Goal: Information Seeking & Learning: Learn about a topic

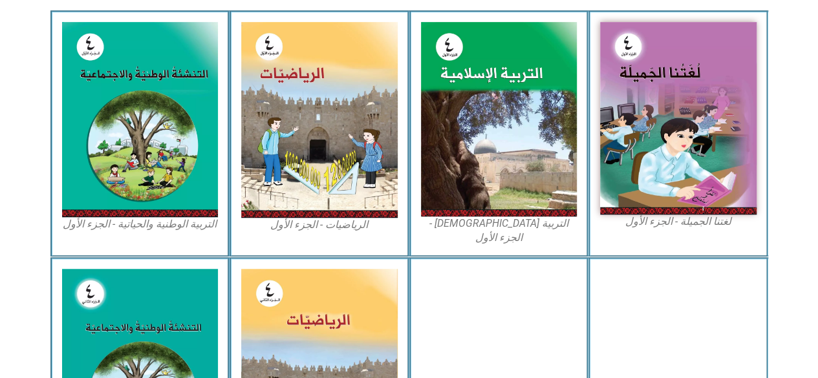
scroll to position [397, 0]
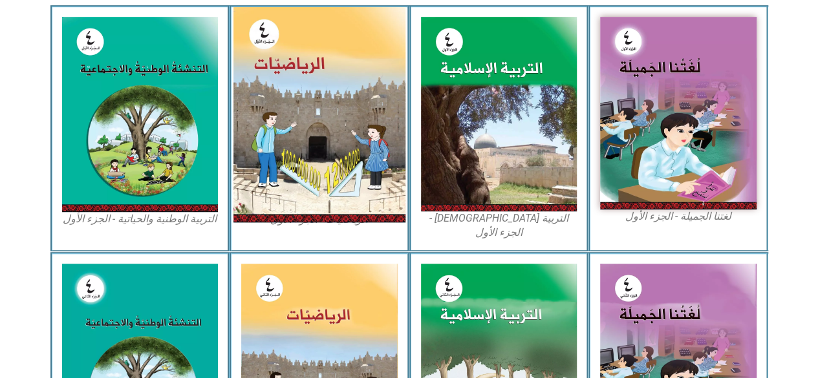
click at [339, 105] on img at bounding box center [320, 114] width 172 height 215
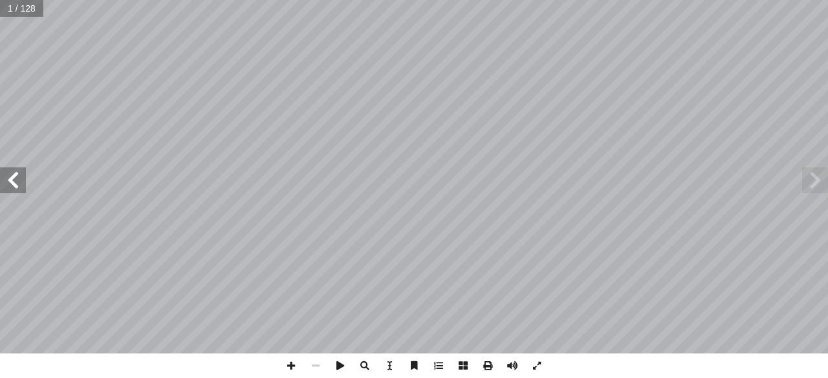
click at [17, 179] on span at bounding box center [13, 181] width 26 height 26
click at [13, 175] on span at bounding box center [13, 181] width 26 height 26
click at [16, 182] on span at bounding box center [13, 181] width 26 height 26
click at [12, 186] on span at bounding box center [13, 181] width 26 height 26
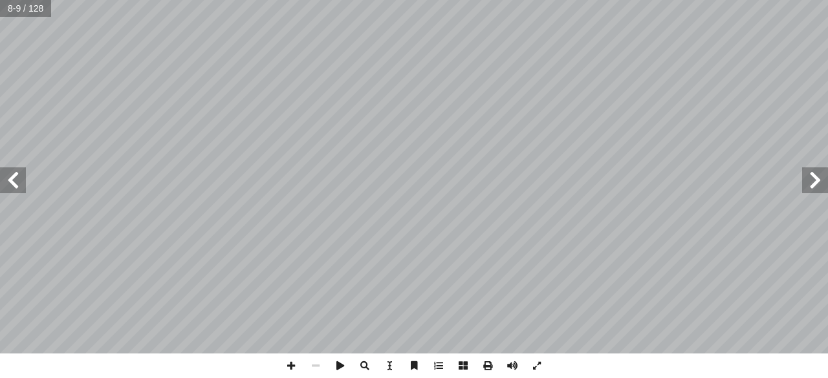
click at [12, 186] on span at bounding box center [13, 181] width 26 height 26
click at [16, 7] on input "text" at bounding box center [30, 8] width 61 height 17
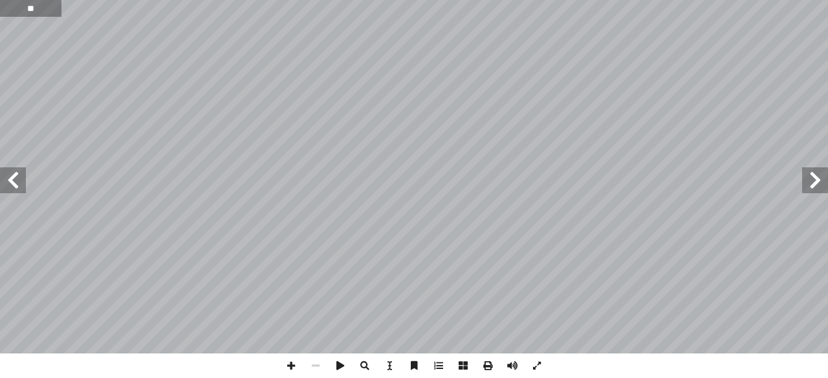
type input "**"
click at [11, 176] on span at bounding box center [13, 181] width 26 height 26
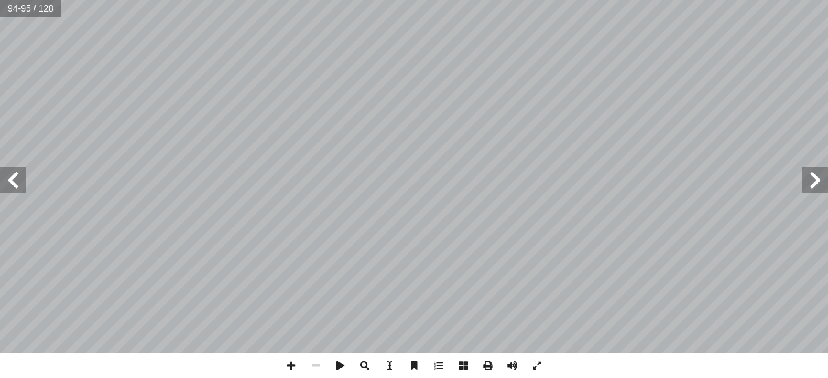
click at [816, 187] on span at bounding box center [815, 181] width 26 height 26
click at [803, 187] on span at bounding box center [815, 181] width 26 height 26
click at [16, 176] on span at bounding box center [13, 181] width 26 height 26
click at [814, 178] on span at bounding box center [815, 181] width 26 height 26
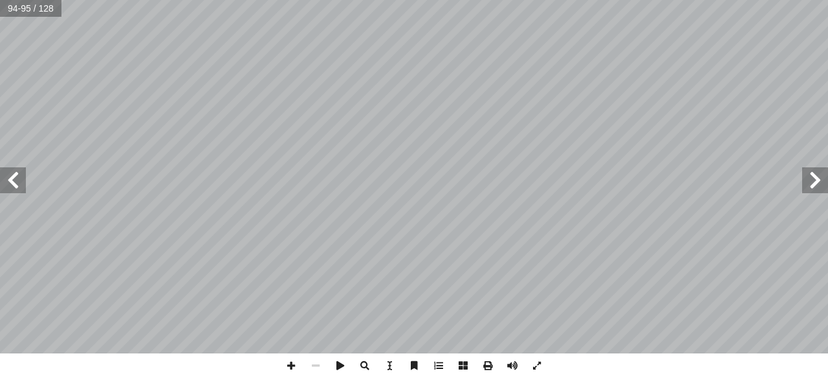
click at [814, 178] on span at bounding box center [815, 181] width 26 height 26
click at [1, 175] on span at bounding box center [13, 181] width 26 height 26
click at [11, 184] on span at bounding box center [13, 181] width 26 height 26
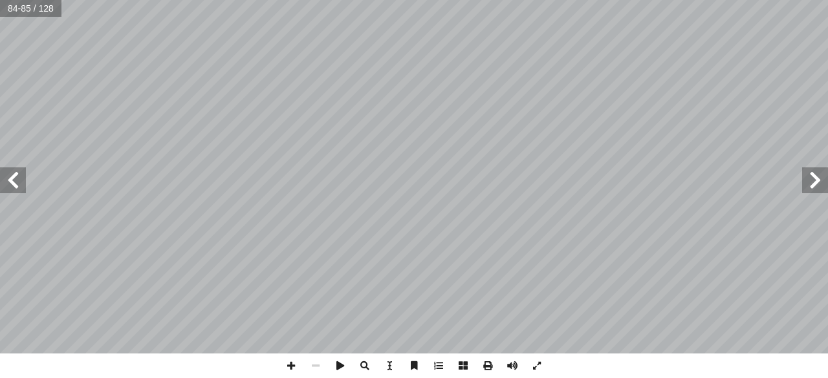
click at [11, 184] on span at bounding box center [13, 181] width 26 height 26
click at [820, 183] on span at bounding box center [815, 181] width 26 height 26
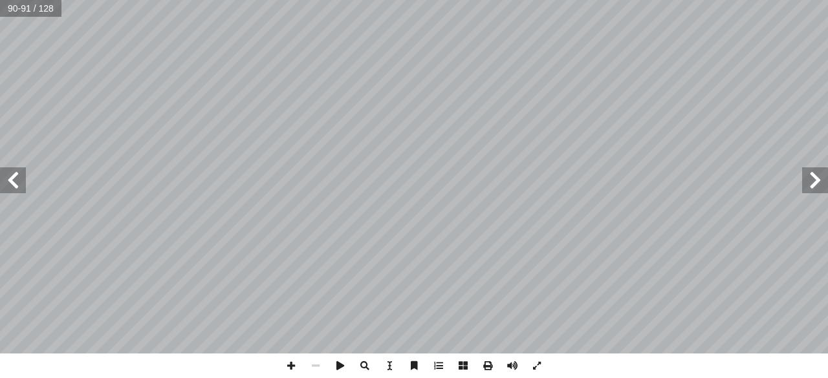
click at [21, 187] on span at bounding box center [13, 181] width 26 height 26
click at [808, 191] on span at bounding box center [815, 181] width 26 height 26
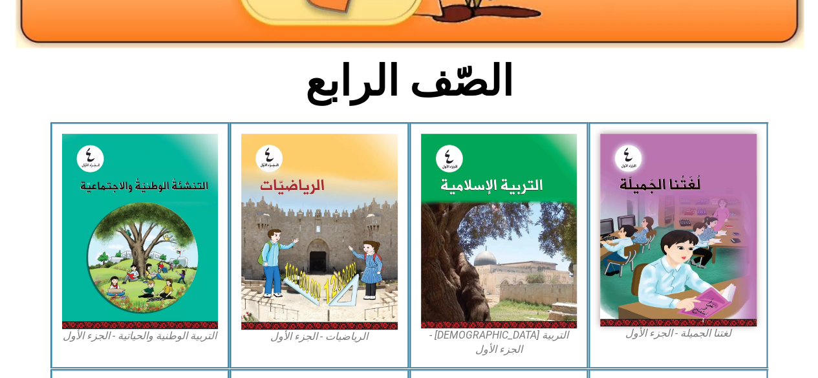
scroll to position [270, 0]
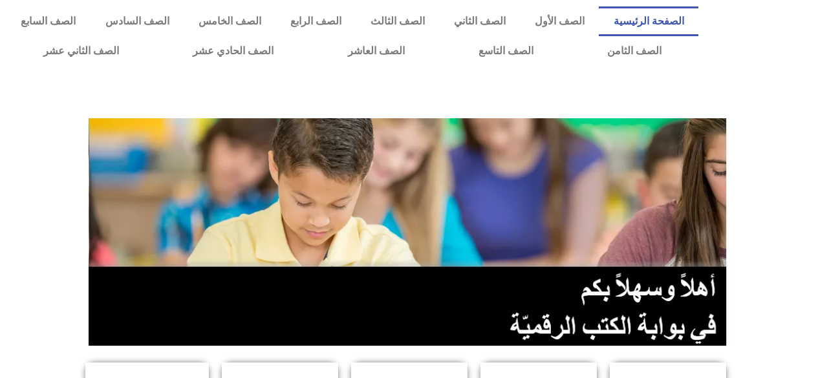
scroll to position [360, 0]
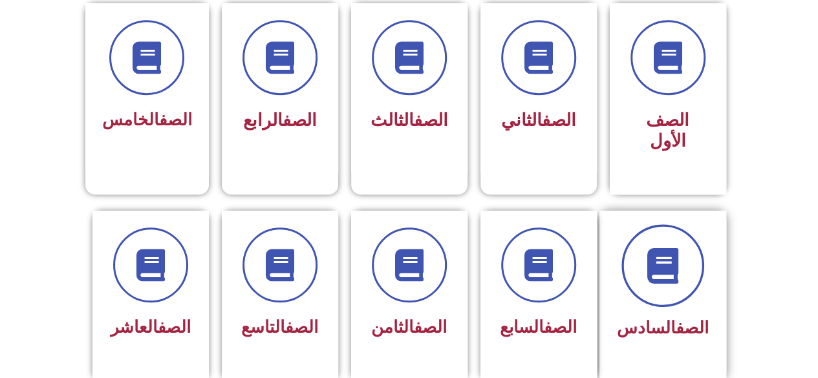
click at [664, 248] on icon at bounding box center [663, 266] width 36 height 36
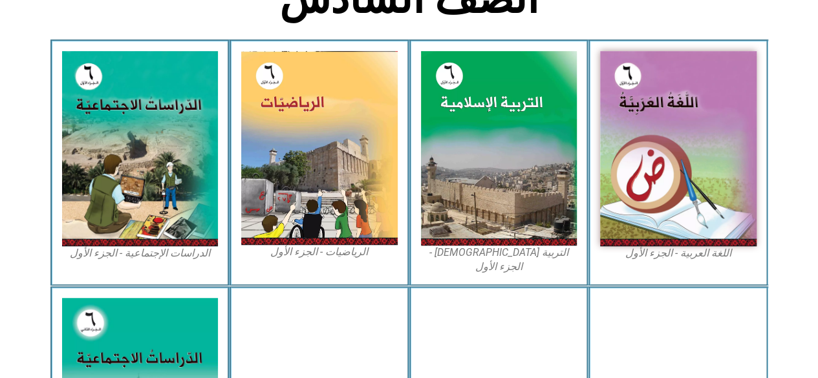
scroll to position [364, 0]
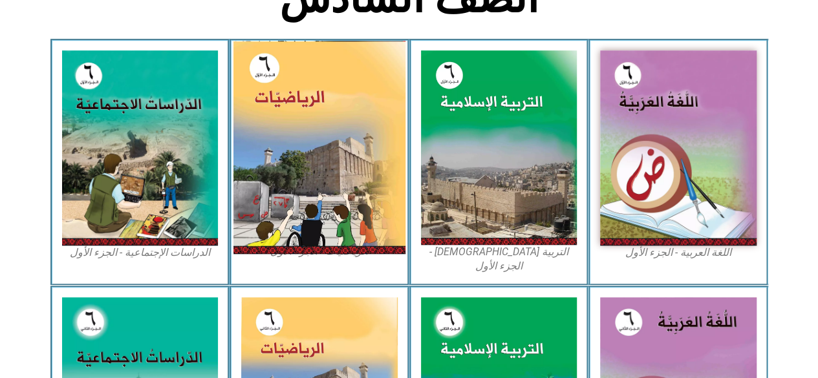
click at [287, 174] on img at bounding box center [320, 147] width 172 height 213
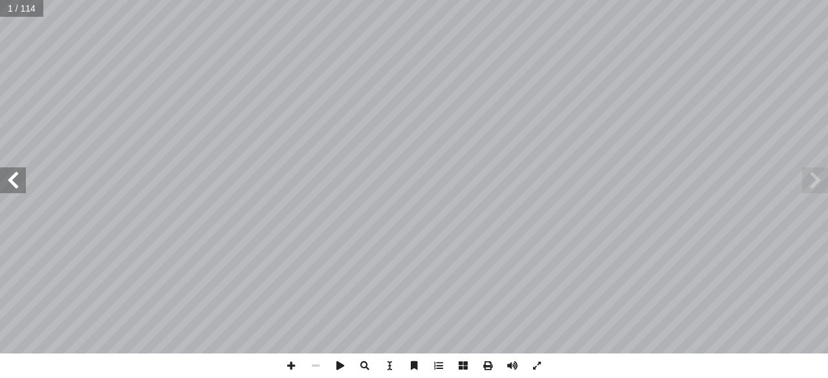
click at [0, 179] on span at bounding box center [13, 181] width 26 height 26
click at [16, 173] on span at bounding box center [13, 181] width 26 height 26
click at [811, 183] on span at bounding box center [815, 181] width 26 height 26
click at [21, 186] on span at bounding box center [13, 181] width 26 height 26
click at [804, 192] on span at bounding box center [815, 181] width 26 height 26
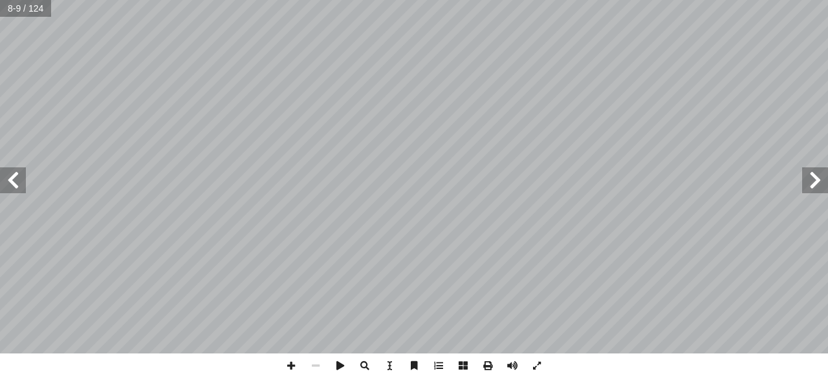
click at [804, 192] on span at bounding box center [815, 181] width 26 height 26
click at [21, 184] on span at bounding box center [13, 181] width 26 height 26
click at [821, 179] on span at bounding box center [815, 181] width 26 height 26
click at [810, 176] on span at bounding box center [815, 181] width 26 height 26
